Goal: Task Accomplishment & Management: Manage account settings

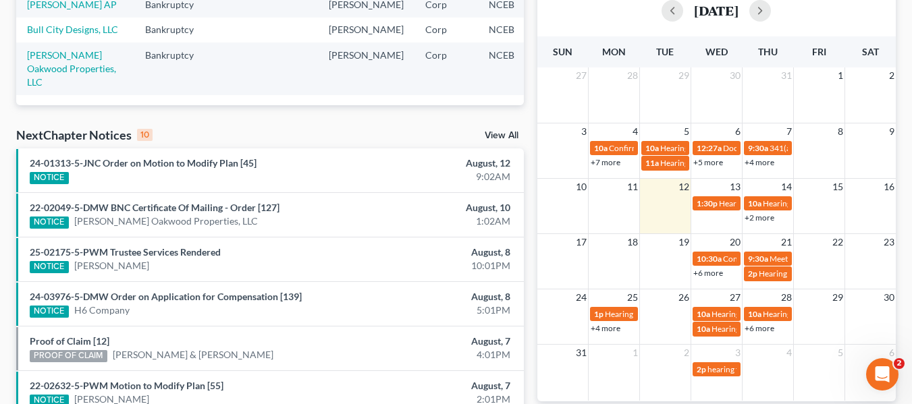
scroll to position [338, 0]
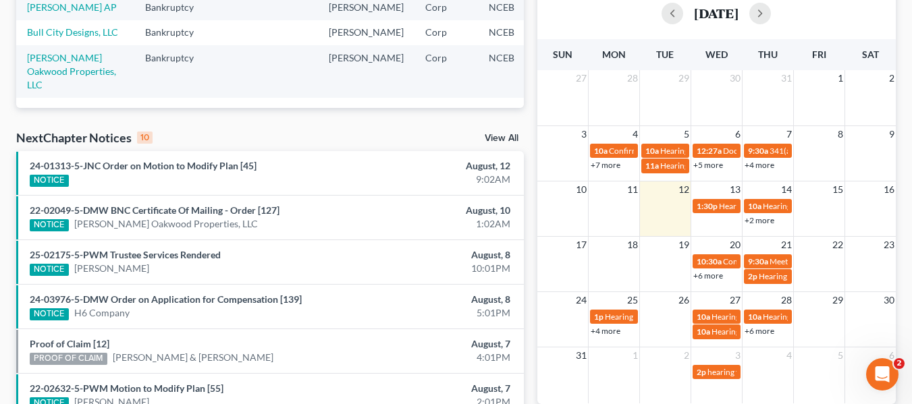
drag, startPoint x: 505, startPoint y: 132, endPoint x: 500, endPoint y: 137, distance: 7.6
click at [505, 132] on div "NextChapter Notices 10 View All" at bounding box center [270, 141] width 508 height 22
click at [496, 140] on link "View All" at bounding box center [502, 138] width 34 height 9
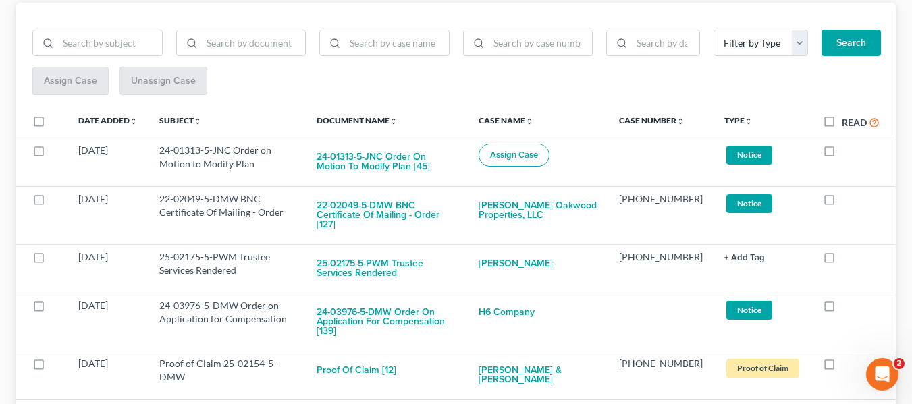
scroll to position [198, 0]
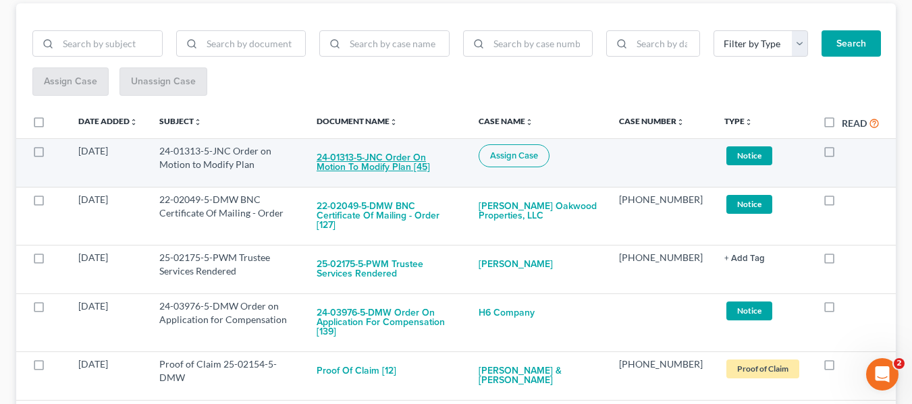
click at [373, 163] on button "24-01313-5-JNC Order on Motion to Modify Plan [45]" at bounding box center [387, 162] width 140 height 36
checkbox input "true"
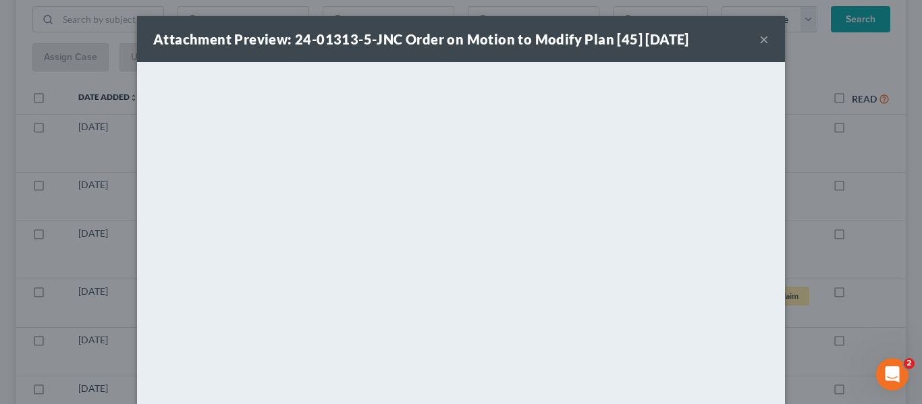
click at [759, 43] on button "×" at bounding box center [763, 39] width 9 height 16
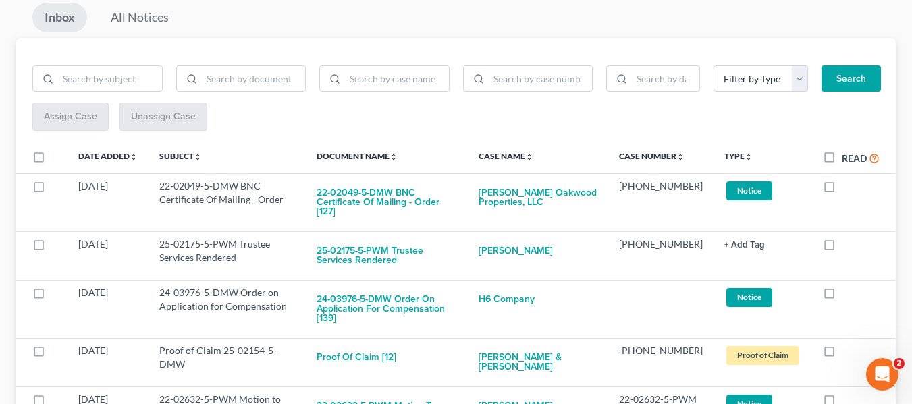
scroll to position [130, 0]
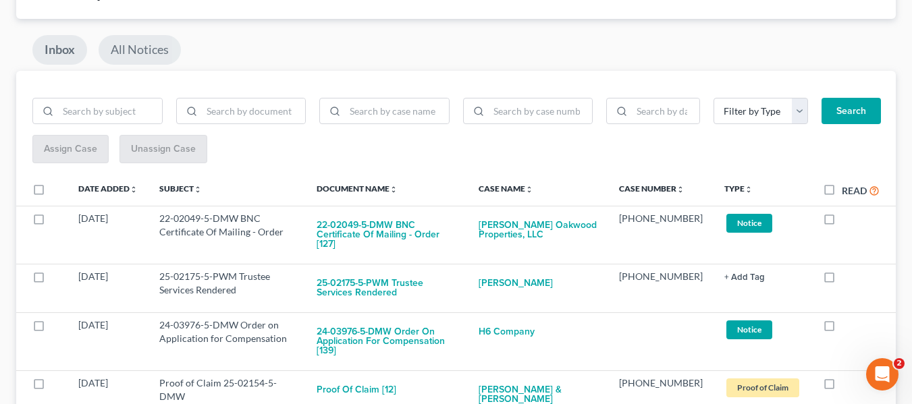
click at [134, 49] on link "All Notices" at bounding box center [140, 50] width 82 height 30
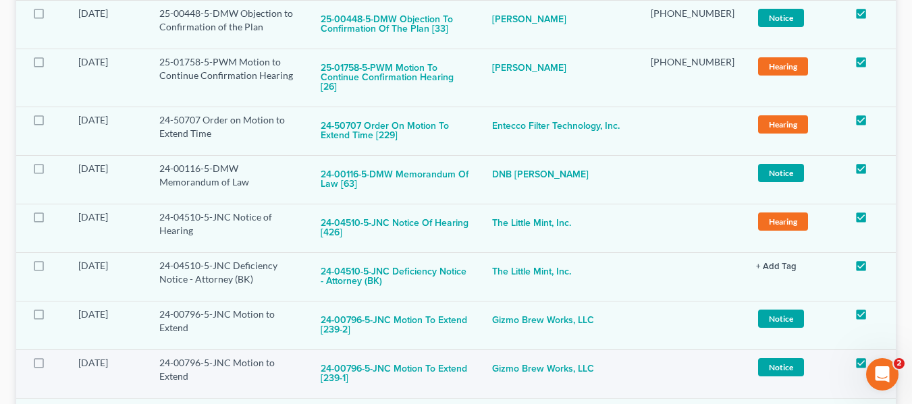
scroll to position [63, 0]
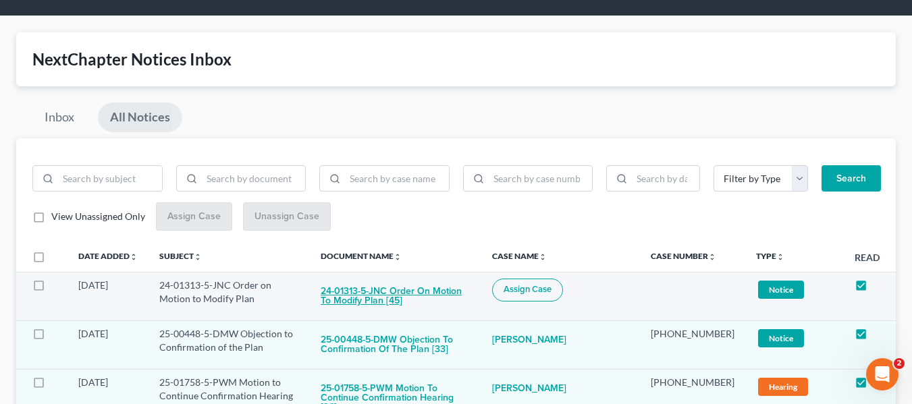
click at [394, 280] on button "24-01313-5-JNC Order on Motion to Modify Plan [45]" at bounding box center [396, 297] width 150 height 36
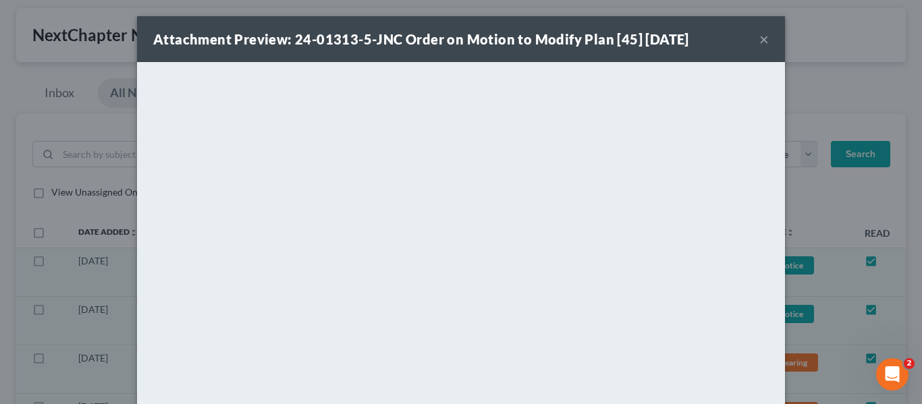
click at [759, 36] on button "×" at bounding box center [763, 39] width 9 height 16
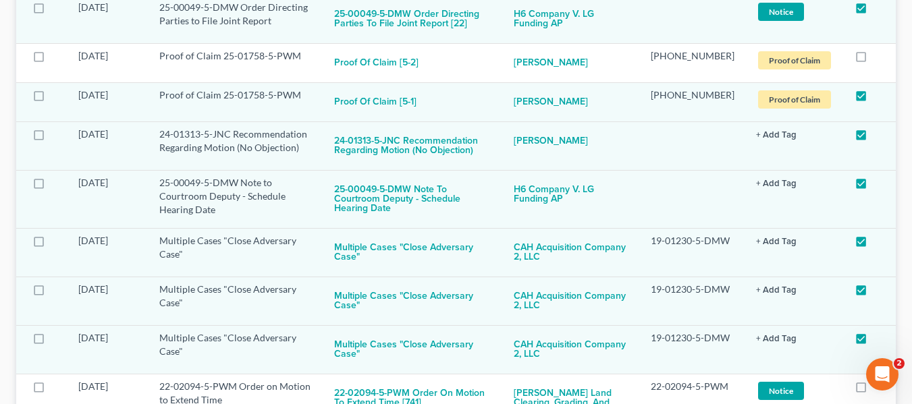
scroll to position [11539, 0]
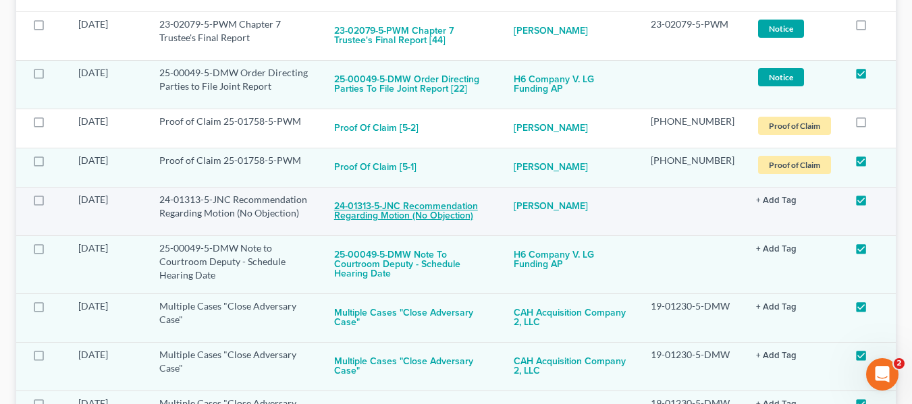
click at [420, 193] on button "24-01313-5-JNC Recommendation Regarding Motion (No Objection)" at bounding box center [413, 211] width 159 height 36
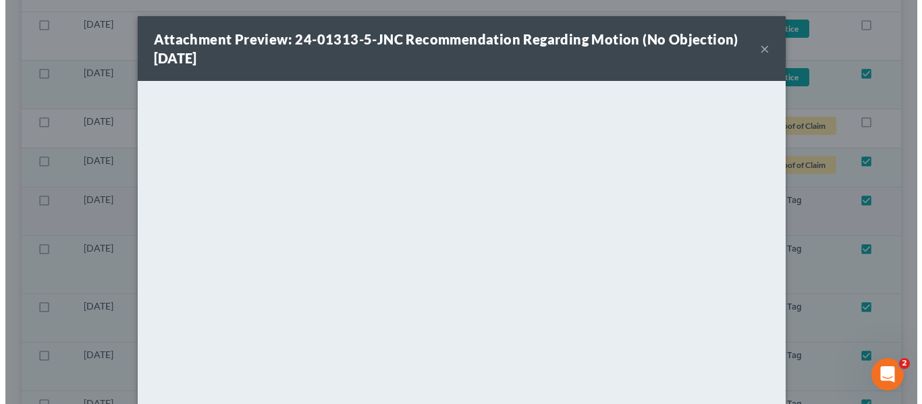
scroll to position [11266, 0]
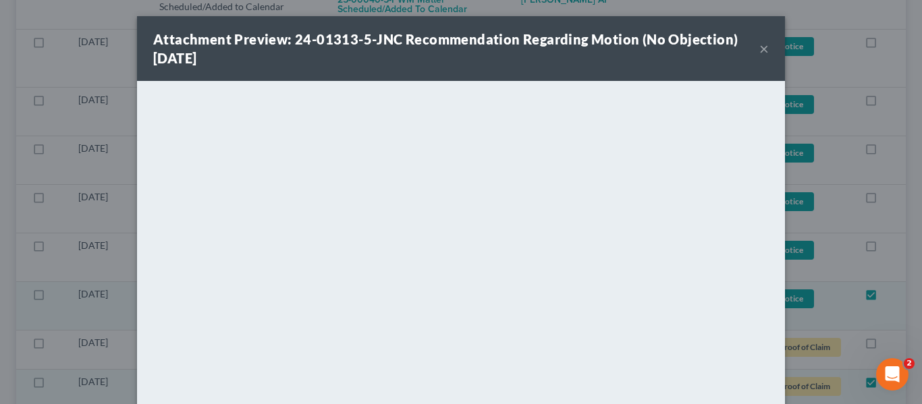
click at [759, 50] on button "×" at bounding box center [763, 49] width 9 height 16
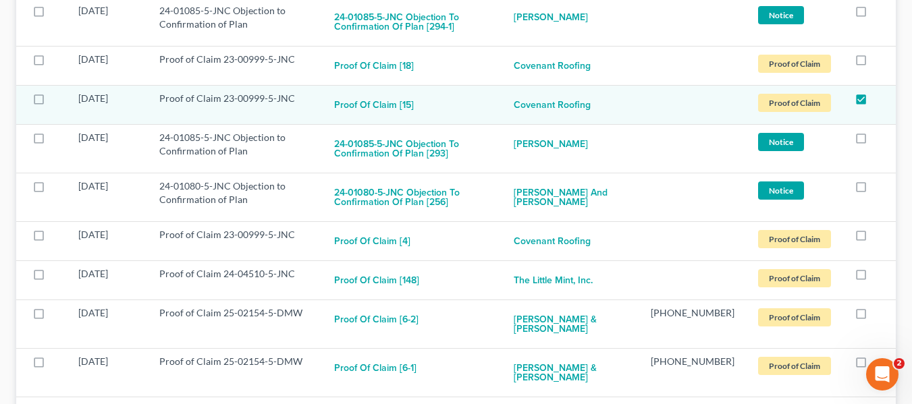
scroll to position [0, 0]
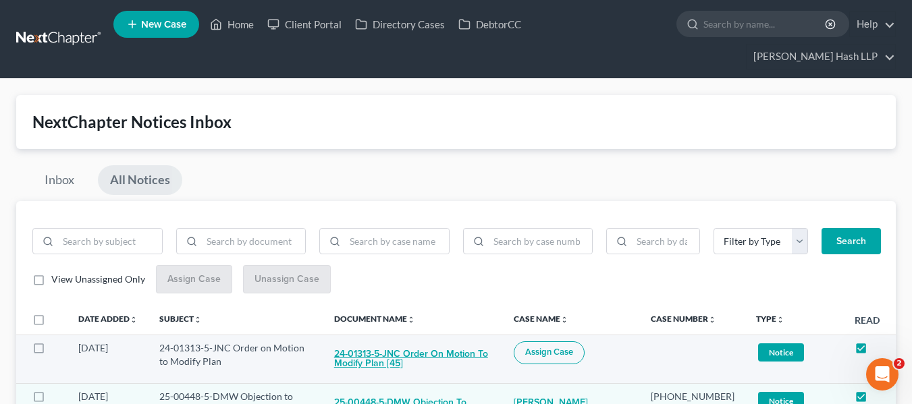
click at [466, 350] on button "24-01313-5-JNC Order on Motion to Modify Plan [45]" at bounding box center [413, 360] width 159 height 36
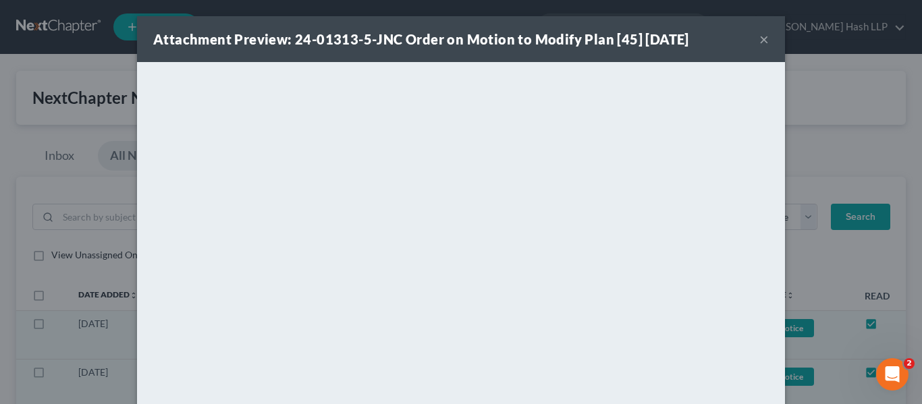
click at [759, 38] on button "×" at bounding box center [763, 39] width 9 height 16
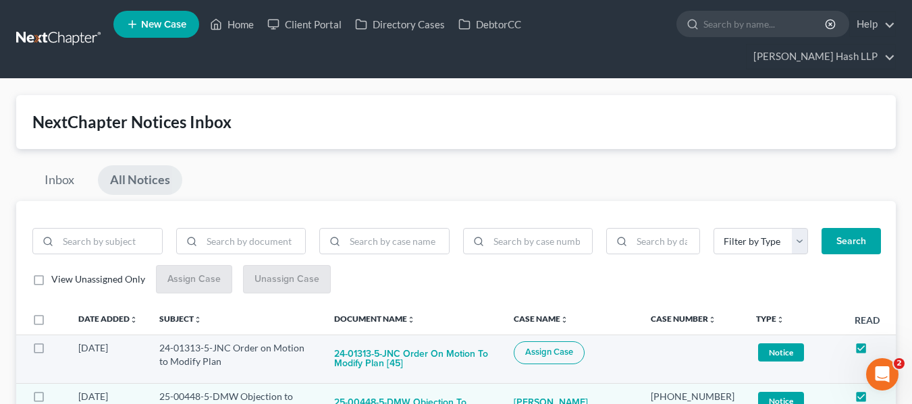
click at [573, 350] on span "Assign Case" at bounding box center [549, 352] width 48 height 11
checkbox input "true"
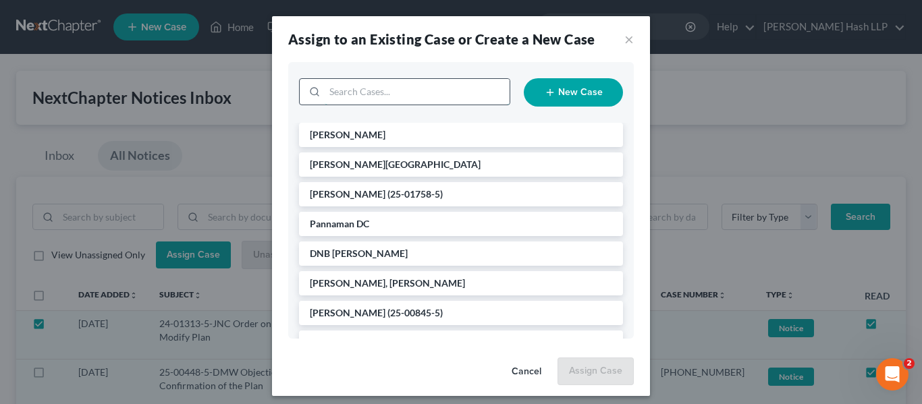
click at [429, 89] on input "search" at bounding box center [417, 92] width 185 height 26
type input "[PERSON_NAME]"
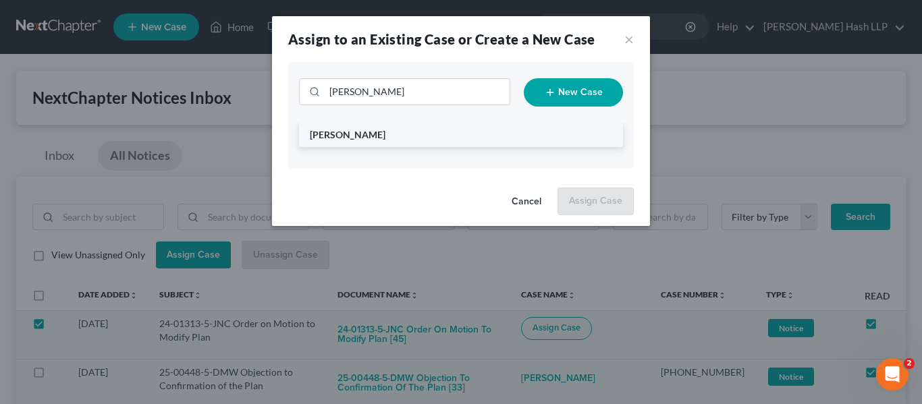
click at [423, 132] on li "[PERSON_NAME]" at bounding box center [461, 135] width 324 height 24
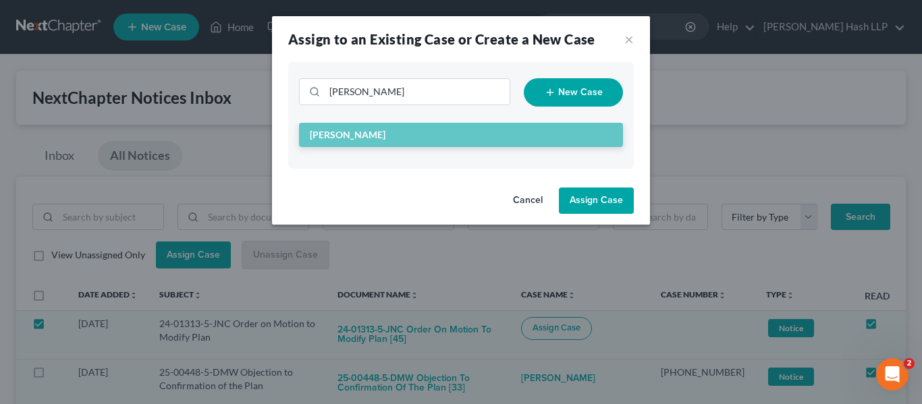
click at [614, 205] on button "Assign Case" at bounding box center [596, 201] width 75 height 27
checkbox input "false"
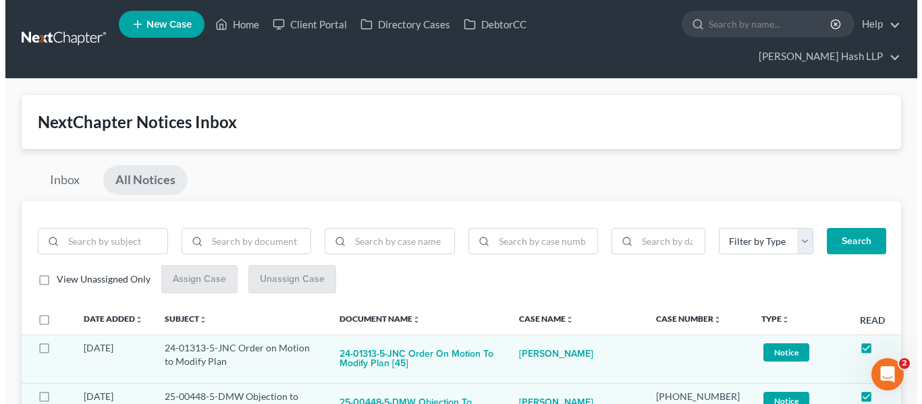
scroll to position [135, 0]
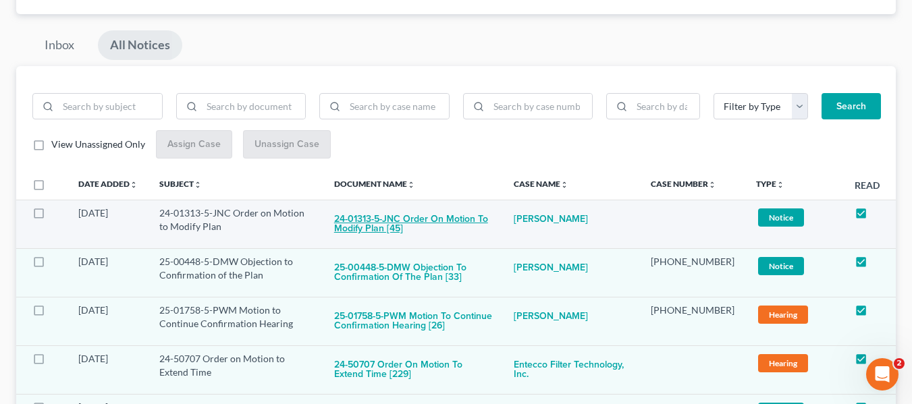
click at [485, 224] on button "24-01313-5-JNC Order on Motion to Modify Plan [45]" at bounding box center [413, 225] width 159 height 36
